Goal: Information Seeking & Learning: Learn about a topic

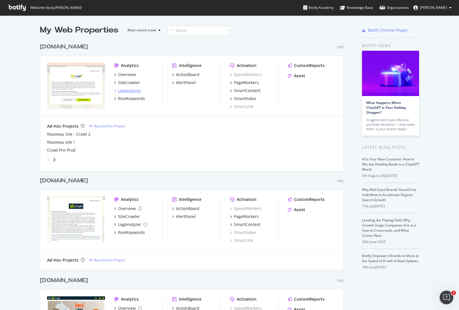
click at [125, 90] on div "LogAnalyzer" at bounding box center [129, 91] width 23 height 6
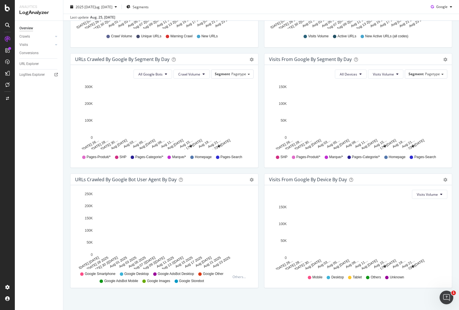
scroll to position [165, 0]
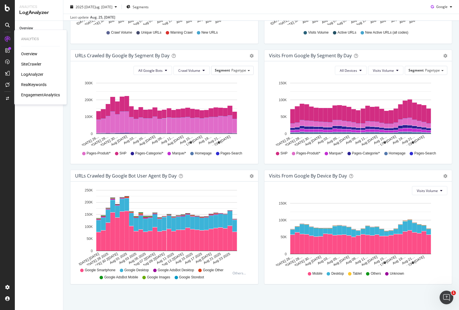
click at [33, 94] on div "EngagementAnalytics" at bounding box center [40, 95] width 39 height 6
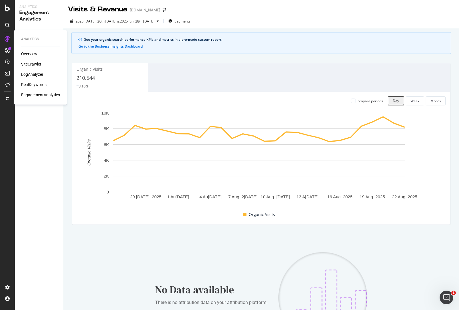
click at [33, 74] on div "LogAnalyzer" at bounding box center [32, 75] width 22 height 6
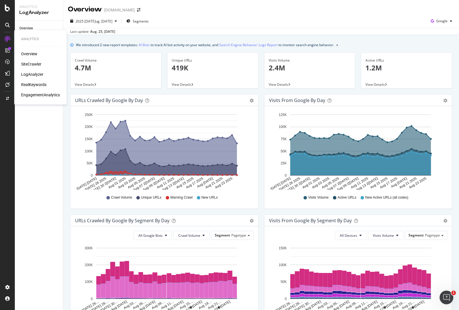
click at [27, 84] on div "RealKeywords" at bounding box center [33, 85] width 25 height 6
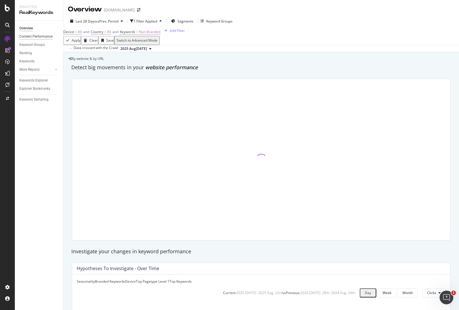
click at [39, 37] on div "Content Performance" at bounding box center [35, 37] width 33 height 6
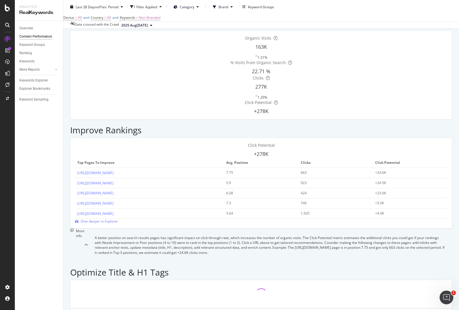
scroll to position [36, 0]
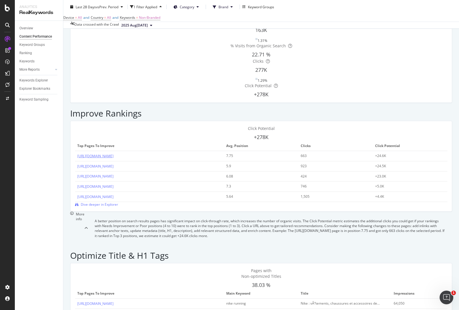
click at [113, 154] on link "[URL][DOMAIN_NAME]" at bounding box center [95, 156] width 36 height 5
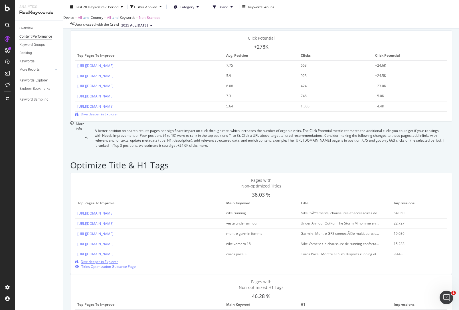
click at [118, 259] on span "Dive deeper in Explorer" at bounding box center [99, 261] width 37 height 5
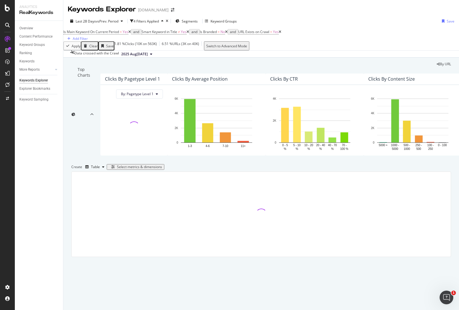
click at [228, 34] on icon at bounding box center [226, 31] width 3 height 3
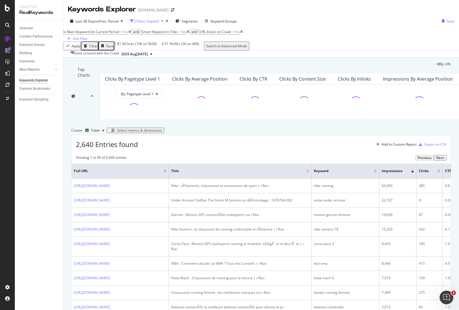
click at [149, 23] on div "3 Filters Applied" at bounding box center [145, 21] width 25 height 5
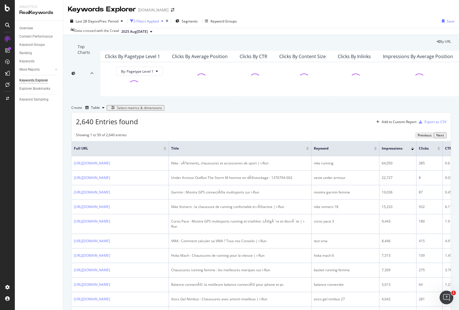
click at [149, 23] on div "3 Filters Applied" at bounding box center [145, 21] width 25 height 5
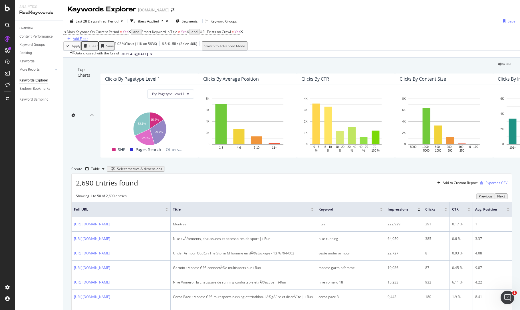
click at [88, 37] on div "Add Filter" at bounding box center [80, 38] width 15 height 5
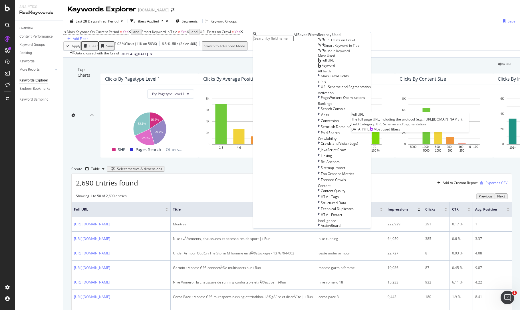
click at [321, 63] on span "Full URL" at bounding box center [327, 60] width 13 height 5
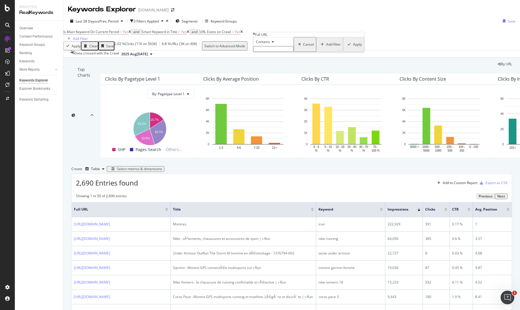
click at [268, 44] on span "Contains" at bounding box center [263, 41] width 14 height 5
click at [267, 52] on span "Equal to" at bounding box center [261, 49] width 13 height 5
click at [271, 52] on input "text" at bounding box center [273, 49] width 40 height 6
paste input "[URL][DOMAIN_NAME]"
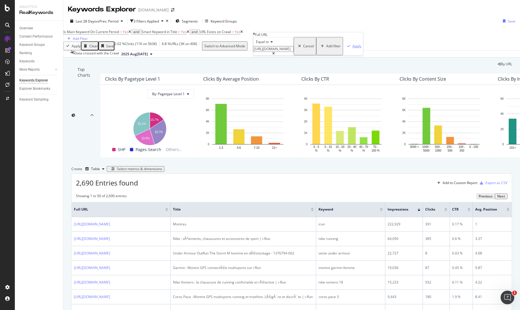
type input "[URL][DOMAIN_NAME]"
click at [352, 48] on div "Apply" at bounding box center [356, 46] width 9 height 5
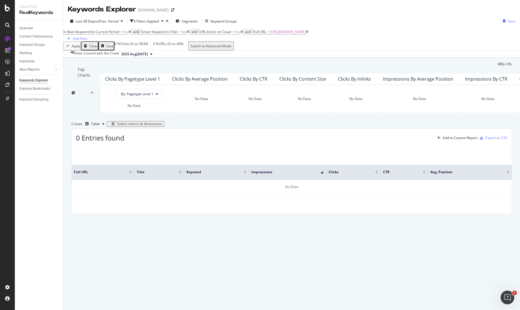
click at [308, 34] on icon at bounding box center [307, 31] width 3 height 3
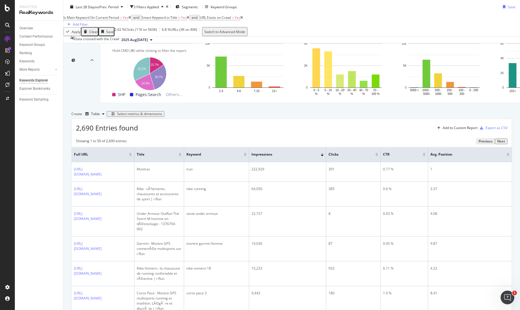
scroll to position [94, 0]
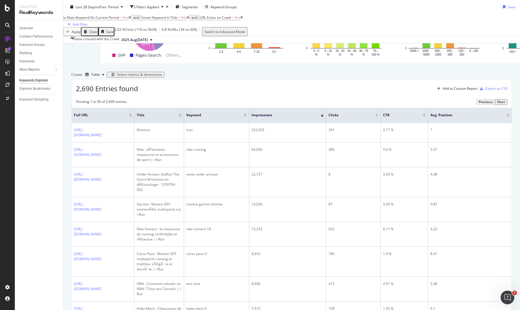
click at [189, 19] on icon at bounding box center [187, 17] width 3 height 3
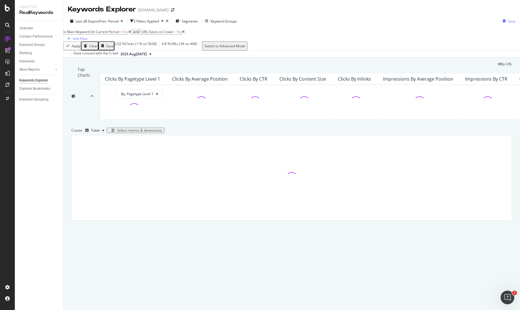
scroll to position [13, 0]
click at [88, 36] on div "Add Filter" at bounding box center [80, 38] width 15 height 5
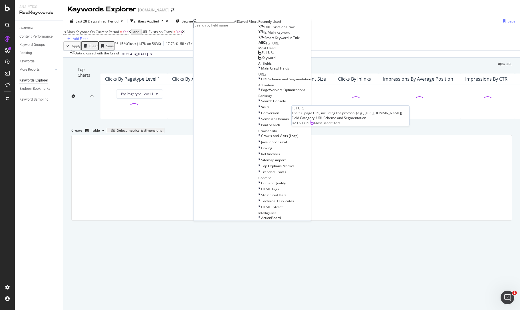
click at [258, 55] on div "Full URL" at bounding box center [266, 52] width 16 height 5
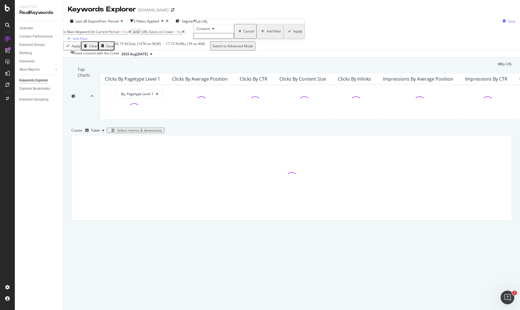
click at [210, 31] on span "Contains" at bounding box center [203, 28] width 14 height 5
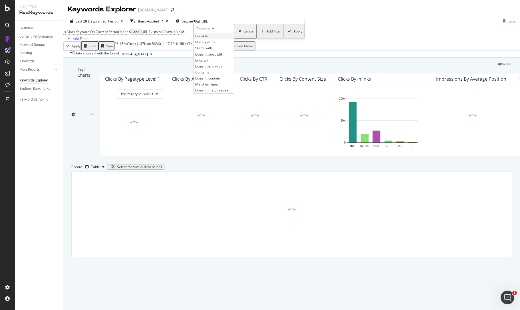
click at [208, 38] on span "Equal to" at bounding box center [201, 36] width 13 height 5
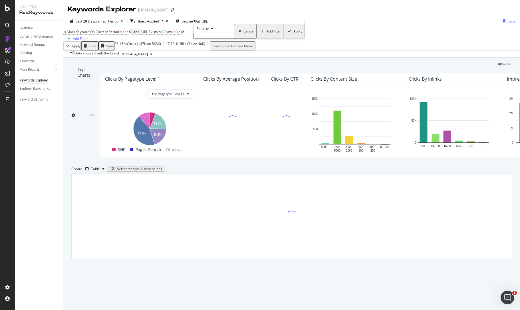
click at [213, 39] on input "text" at bounding box center [213, 36] width 40 height 6
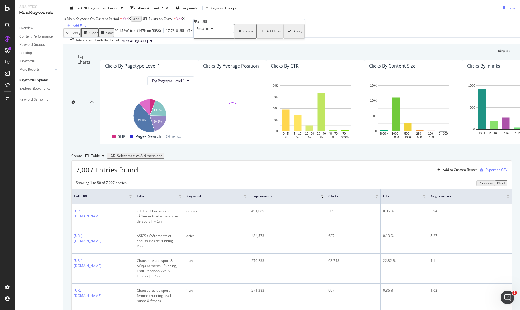
paste input "[URL][DOMAIN_NAME]"
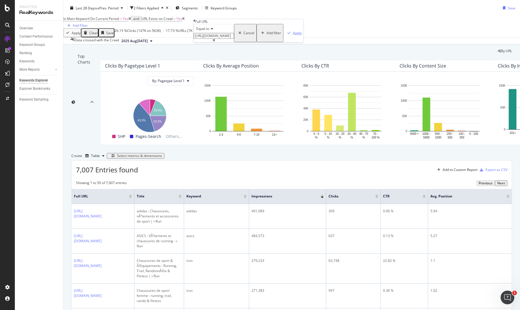
type input "[URL][DOMAIN_NAME]"
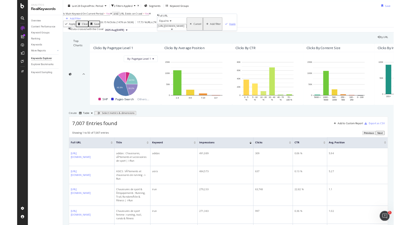
scroll to position [0, 0]
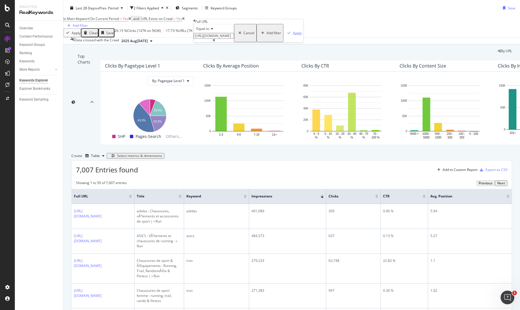
click at [293, 35] on div "Apply" at bounding box center [297, 33] width 9 height 5
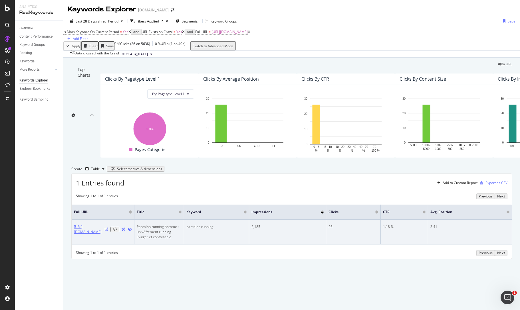
click at [90, 235] on link "[URL][DOMAIN_NAME]" at bounding box center [88, 229] width 29 height 10
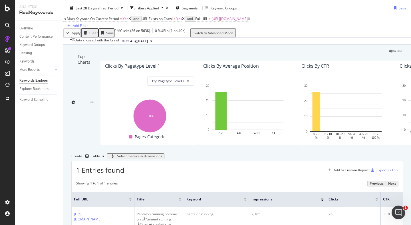
scroll to position [13, 0]
click at [248, 21] on span "[URL][DOMAIN_NAME]" at bounding box center [229, 18] width 36 height 5
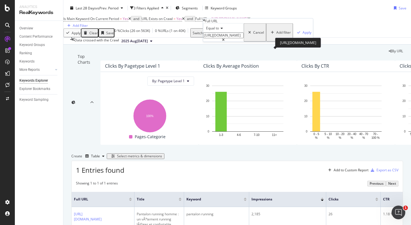
click at [244, 38] on input "[URL][DOMAIN_NAME]" at bounding box center [223, 36] width 40 height 6
paste input "accessoires/Lacets-guetres-semelles-pointes-athletisme_c1011"
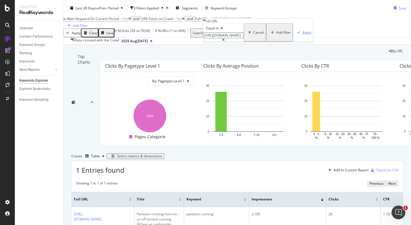
type input "[URL][DOMAIN_NAME]"
click at [302, 35] on div "Apply" at bounding box center [306, 32] width 9 height 5
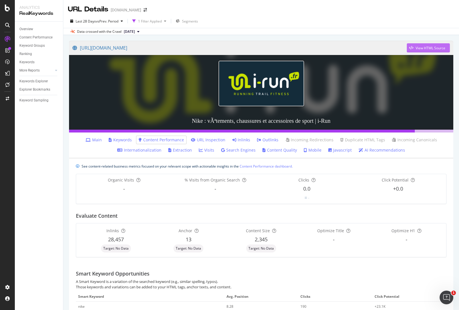
click at [415, 49] on div "View HTML Source" at bounding box center [430, 48] width 30 height 5
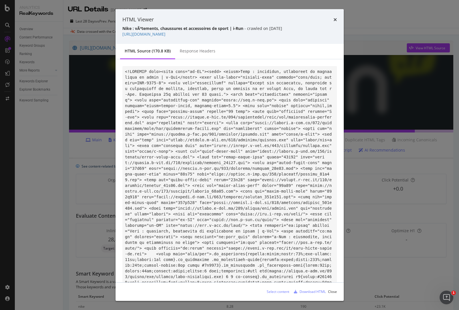
click at [332, 19] on div "HTML Viewer" at bounding box center [229, 19] width 214 height 7
click at [337, 19] on div "HTML Viewer Nike : vÃªtements, chaussures et accessoires de sport | i-Run - cra…" at bounding box center [229, 26] width 228 height 35
click at [332, 18] on div "HTML Viewer" at bounding box center [229, 19] width 214 height 7
click at [336, 19] on icon "times" at bounding box center [334, 19] width 3 height 5
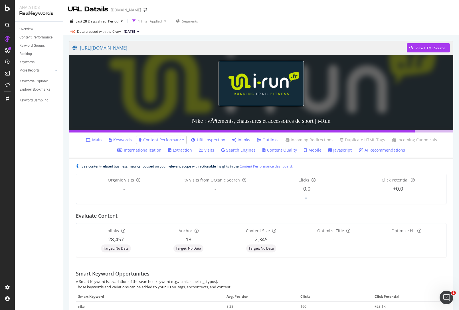
click at [97, 140] on link "Main" at bounding box center [94, 140] width 16 height 6
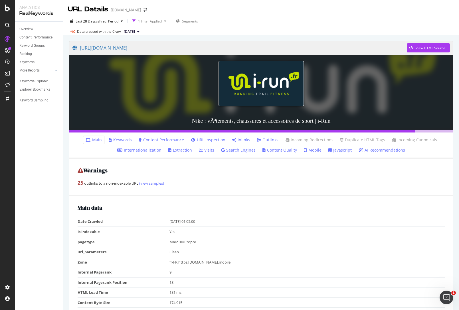
click at [119, 140] on link "Keywords" at bounding box center [120, 140] width 23 height 6
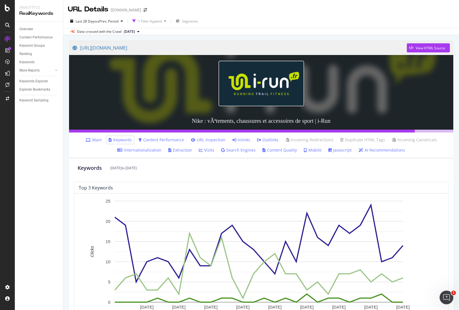
click at [142, 31] on button "2025 Aug[DATE]" at bounding box center [131, 31] width 20 height 7
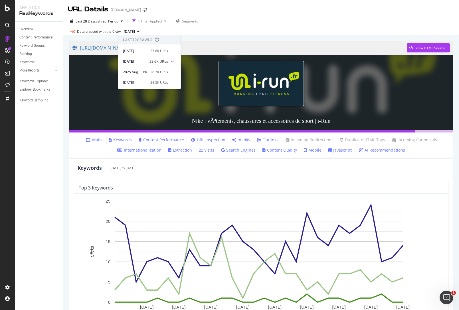
click at [142, 31] on button "2025 Aug[DATE]" at bounding box center [131, 31] width 20 height 7
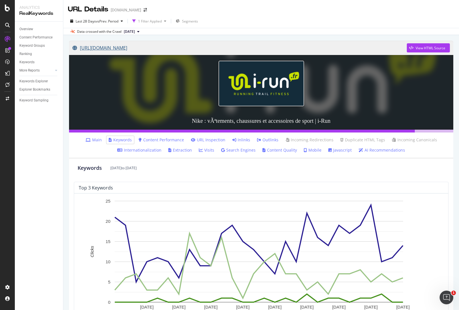
click at [106, 46] on link "[URL][DOMAIN_NAME]" at bounding box center [239, 48] width 334 height 14
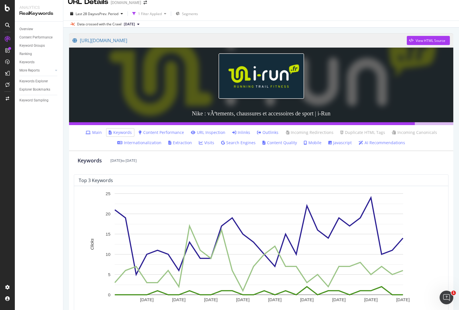
scroll to position [19, 0]
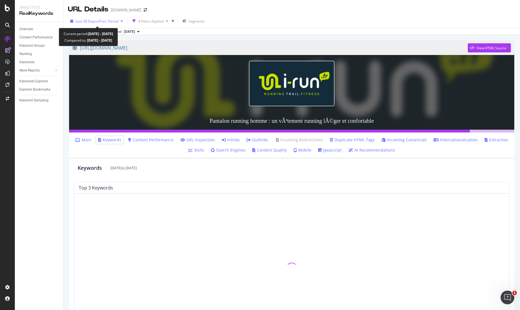
click at [100, 23] on span "vs Prev. Period" at bounding box center [107, 21] width 23 height 5
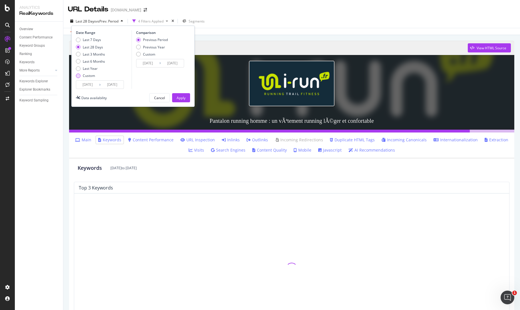
click at [89, 75] on div "Custom" at bounding box center [89, 75] width 12 height 5
click at [137, 38] on div "Previous Period" at bounding box center [138, 40] width 5 height 5
click at [106, 12] on div "URL Details" at bounding box center [88, 10] width 40 height 10
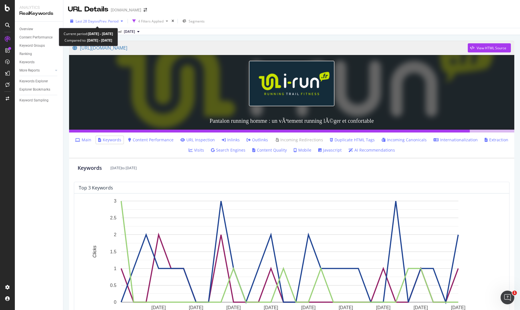
click at [123, 22] on icon "button" at bounding box center [122, 20] width 2 height 3
click at [173, 12] on div "URL Details irun.fr" at bounding box center [291, 7] width 456 height 14
click at [125, 22] on div "button" at bounding box center [121, 20] width 7 height 3
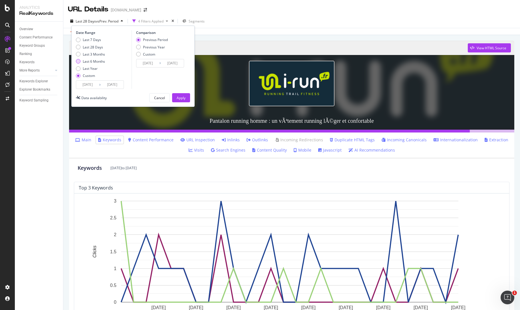
click at [94, 62] on div "Last 6 Months" at bounding box center [94, 61] width 22 height 5
type input "2025/02/24"
type input "2024/08/26"
type input "2025/02/23"
click at [182, 96] on div "Apply" at bounding box center [181, 98] width 9 height 5
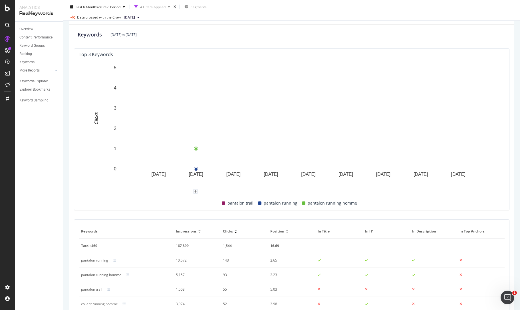
scroll to position [137, 0]
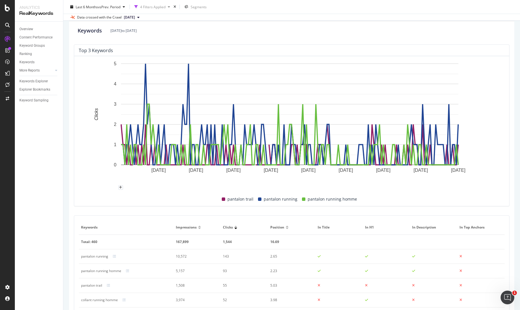
click at [84, 157] on rect "A chart." at bounding box center [289, 124] width 421 height 127
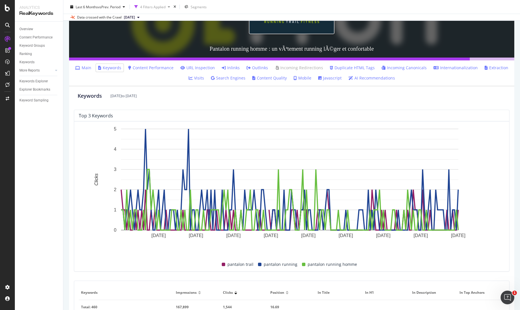
scroll to position [0, 0]
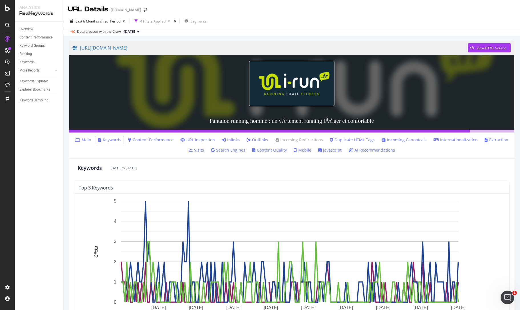
click at [145, 138] on link "Content Performance" at bounding box center [150, 140] width 45 height 6
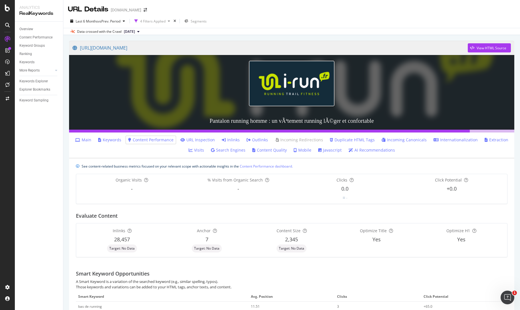
click at [106, 139] on link "Keywords" at bounding box center [109, 140] width 23 height 6
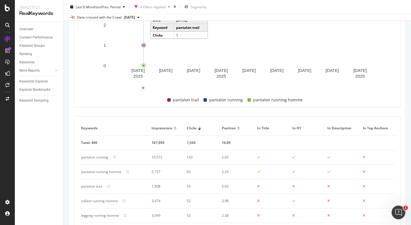
scroll to position [244, 0]
